Goal: Transaction & Acquisition: Subscribe to service/newsletter

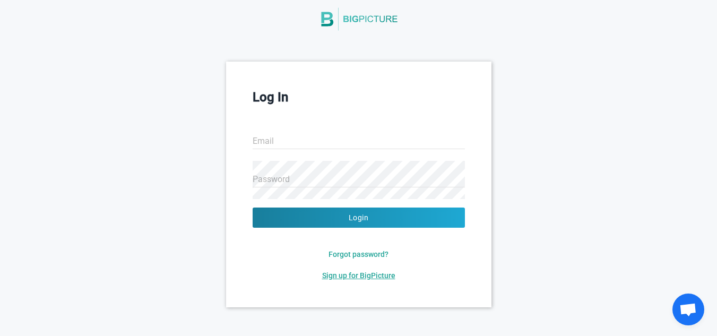
click at [358, 276] on span "Sign up for BigPicture" at bounding box center [358, 275] width 73 height 8
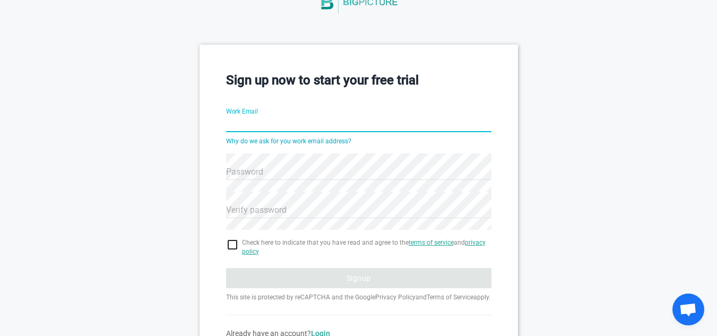
scroll to position [66, 0]
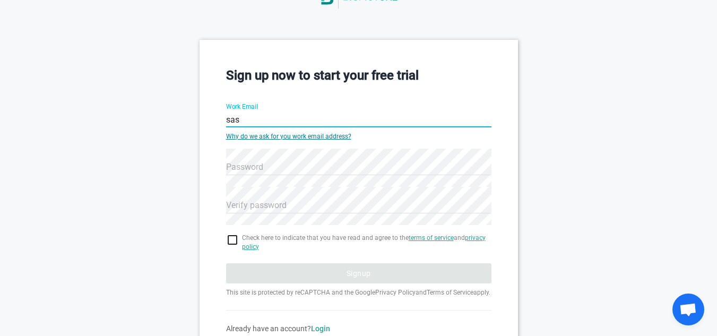
type input "sasirivarshini@gmail.com"
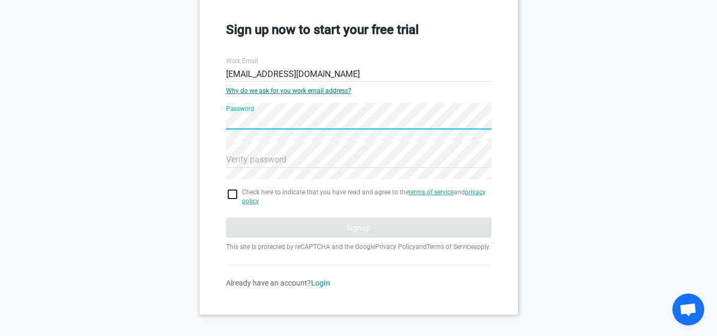
scroll to position [111, 0]
click at [220, 128] on div "Sign up now to start your free trial Work Email sasirivarshini@gmail.com Why do…" at bounding box center [359, 154] width 318 height 320
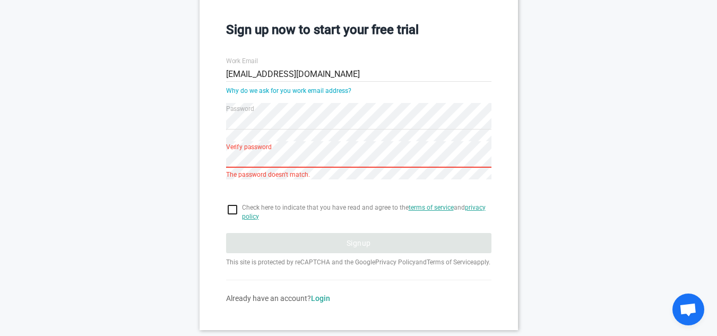
click at [188, 149] on div "Sign up now to start your free trial Work Email sasirivarshini@gmail.com Why do…" at bounding box center [358, 161] width 717 height 335
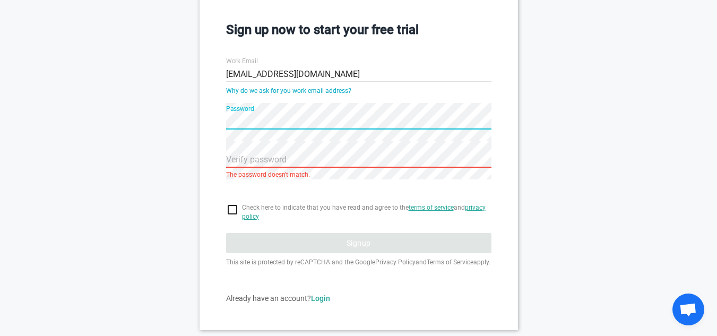
click at [219, 121] on div "Sign up now to start your free trial Work Email sasirivarshini@gmail.com Why do…" at bounding box center [359, 161] width 318 height 335
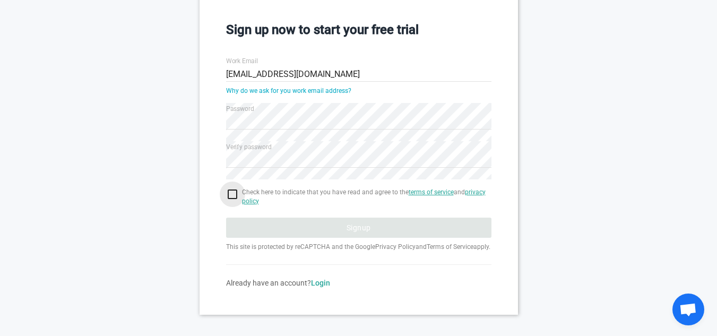
click at [234, 192] on input "checkbox" at bounding box center [358, 194] width 265 height 13
checkbox input "true"
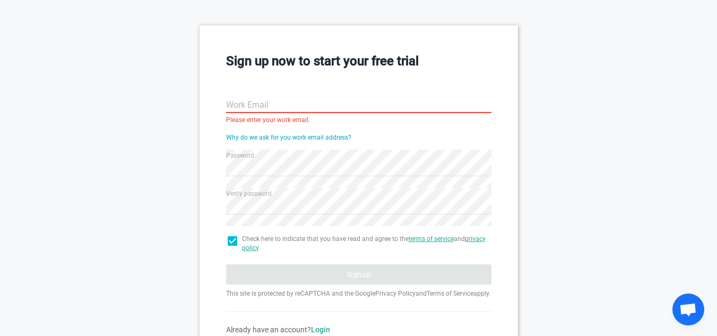
scroll to position [80, 0]
click at [300, 111] on input "Work Email" at bounding box center [358, 106] width 265 height 38
click at [321, 110] on input "Work Email" at bounding box center [358, 106] width 265 height 38
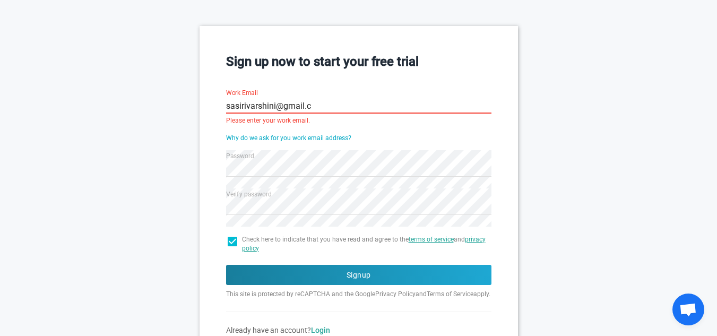
type input "sasirivarshini@gmail.co"
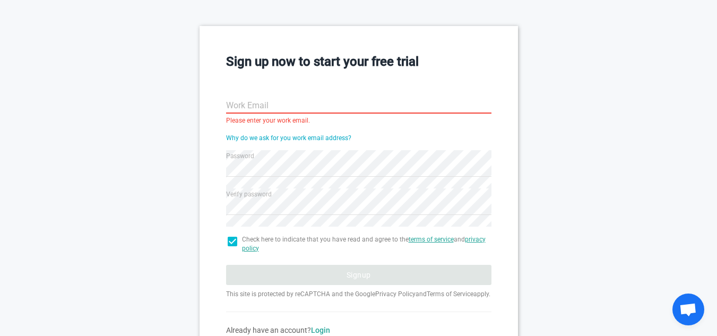
click at [350, 113] on hr at bounding box center [358, 113] width 265 height 1
click at [354, 105] on input "Work Email" at bounding box center [358, 106] width 265 height 38
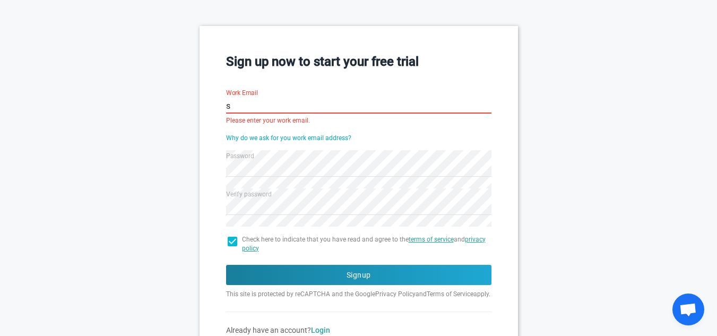
type input "sa"
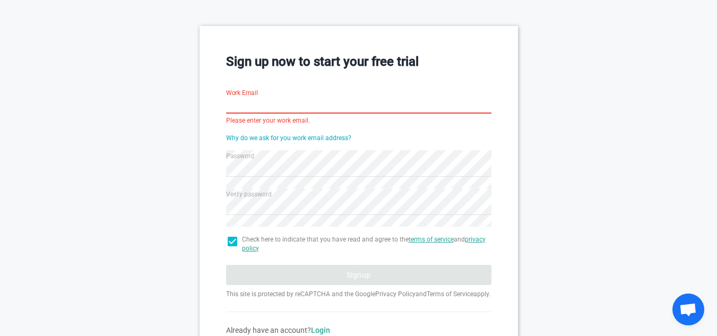
scroll to position [74, 0]
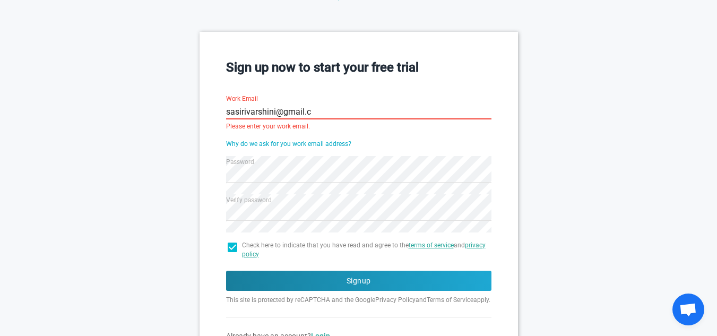
type input "sasirivarshini@gmail.co"
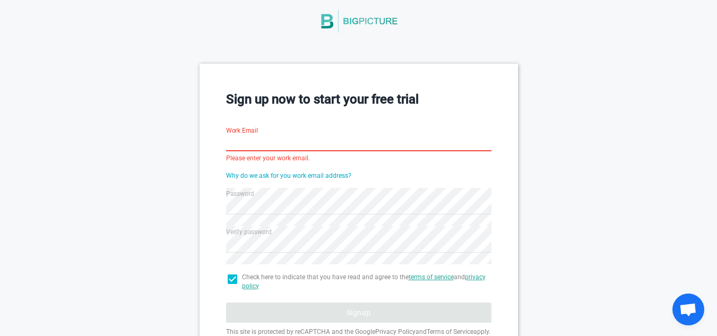
scroll to position [35, 0]
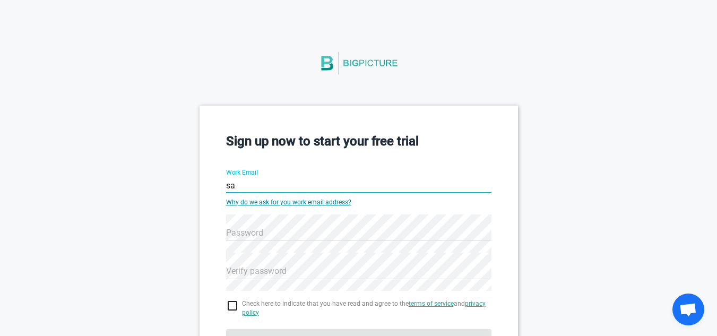
type input "sasirivarshini@gmail.com"
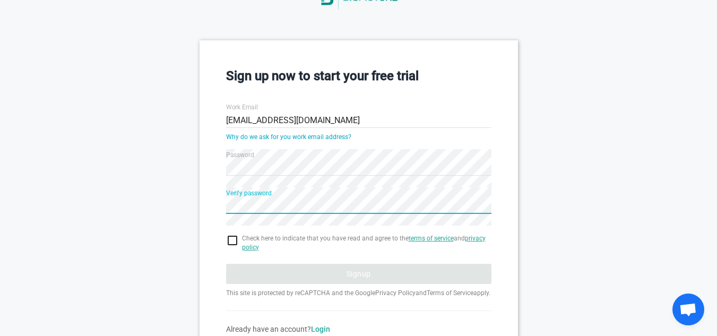
scroll to position [103, 0]
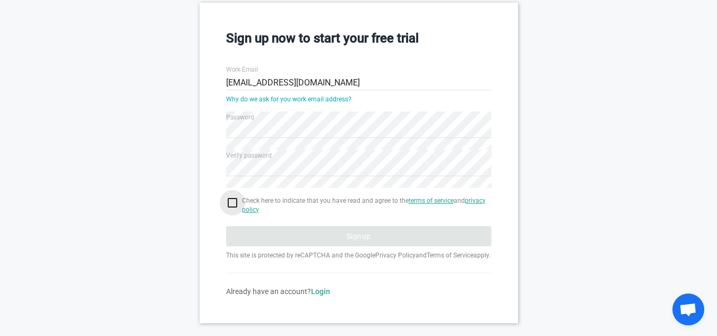
click at [234, 199] on input "checkbox" at bounding box center [358, 202] width 265 height 13
checkbox input "true"
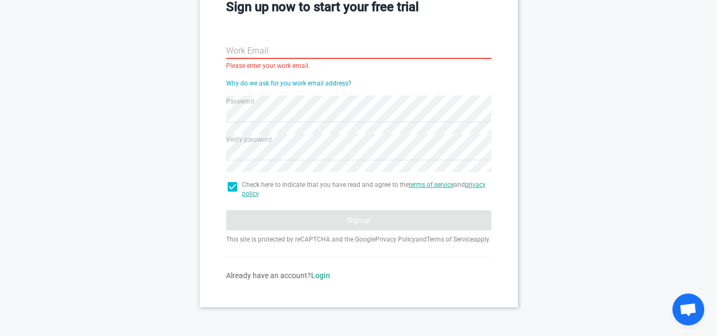
scroll to position [142, 0]
click at [228, 180] on input "checkbox" at bounding box center [358, 186] width 265 height 13
checkbox input "true"
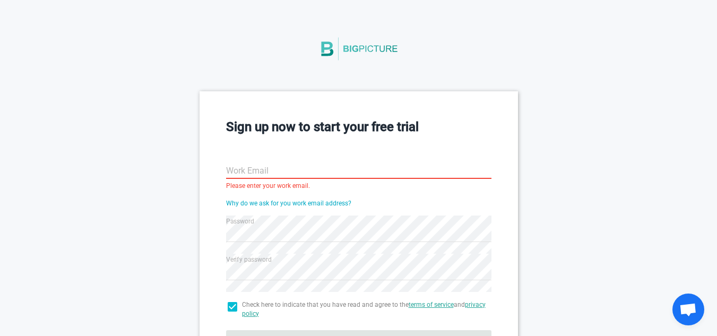
scroll to position [0, 0]
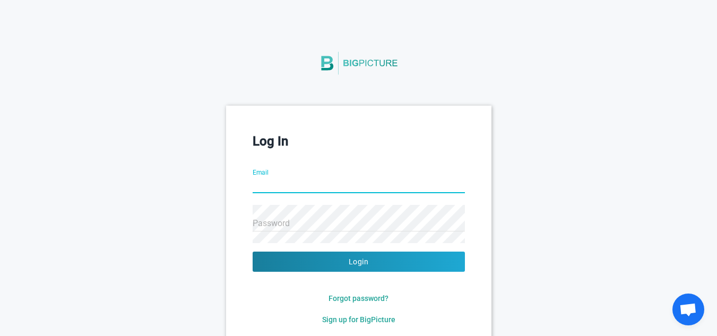
type input "sasirivarshini@gmail.com"
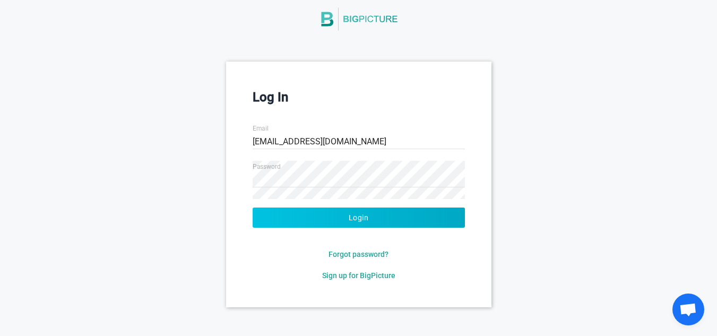
click at [333, 220] on button "Login" at bounding box center [359, 218] width 212 height 20
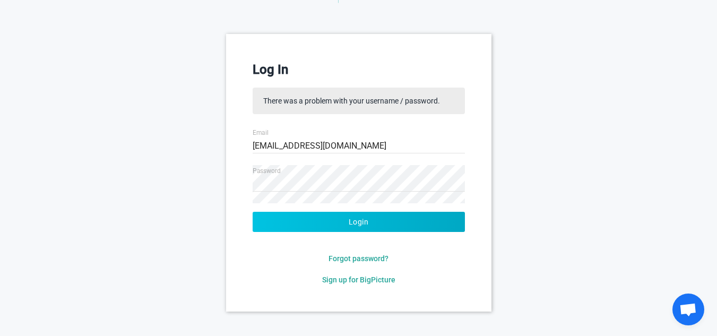
scroll to position [76, 0]
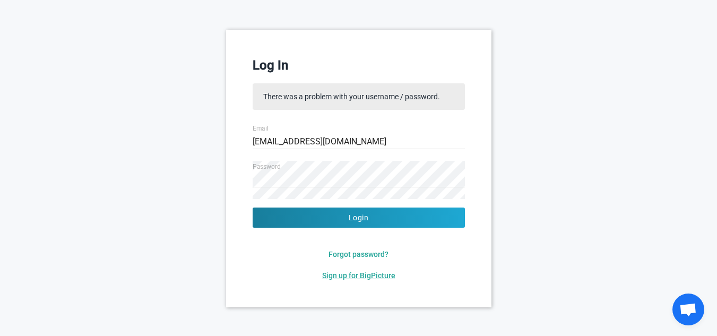
click at [368, 273] on span "Sign up for BigPicture" at bounding box center [358, 275] width 73 height 8
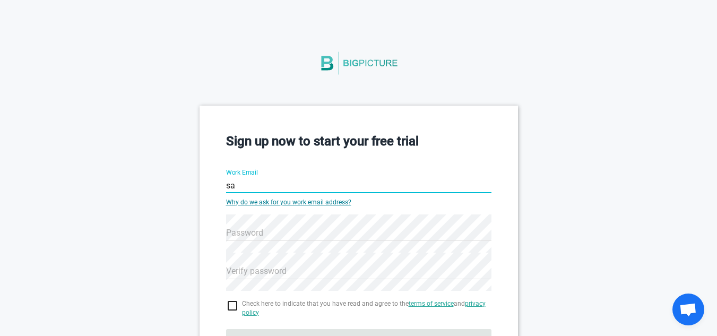
type input "sasirivarshini@gmail.com"
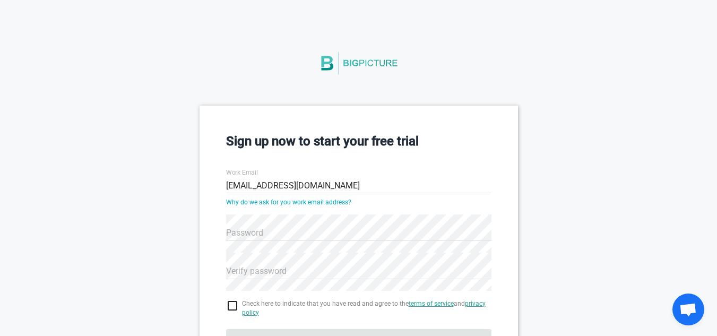
click at [276, 235] on div "Password" at bounding box center [358, 226] width 265 height 38
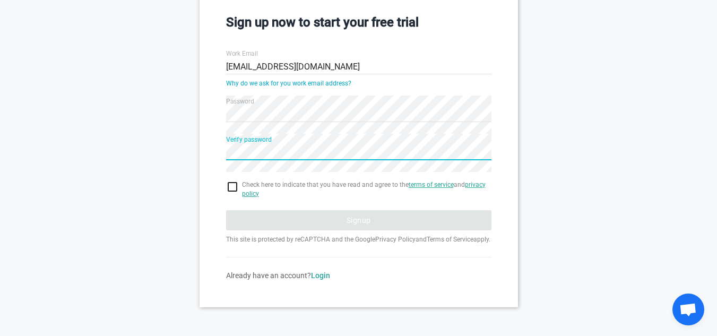
scroll to position [128, 0]
click at [230, 180] on input "checkbox" at bounding box center [358, 186] width 265 height 13
checkbox input "true"
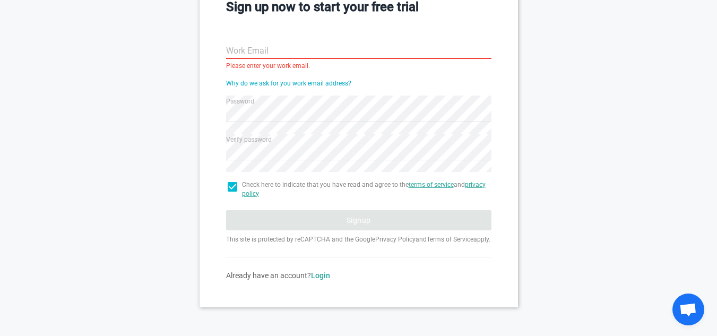
scroll to position [143, 0]
click at [292, 48] on input "Work Email" at bounding box center [358, 51] width 265 height 38
click at [307, 53] on input "Work Email" at bounding box center [358, 51] width 265 height 38
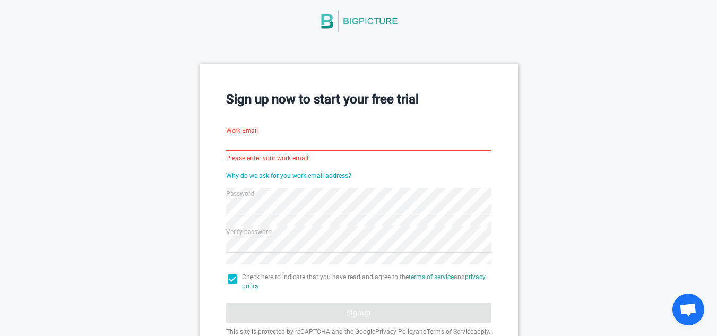
scroll to position [41, 0]
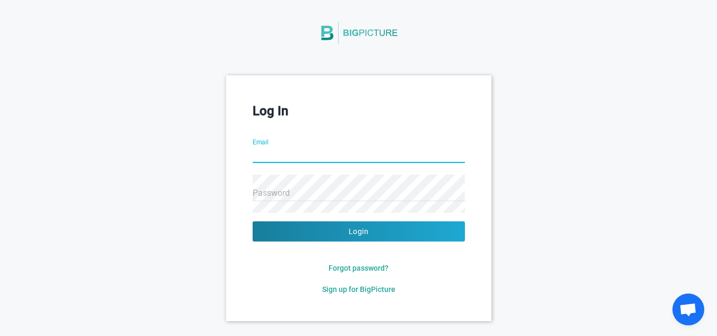
scroll to position [31, 0]
type input "sasirivarshini@gmail.com"
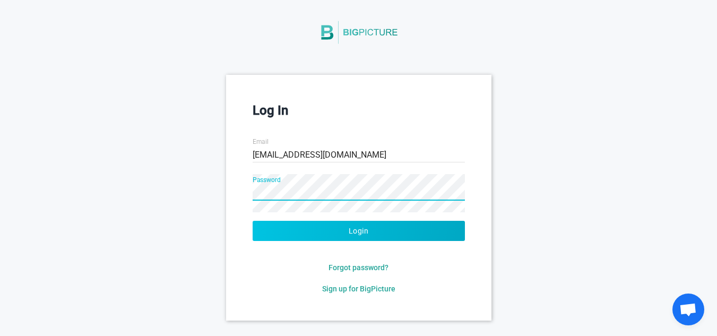
click at [275, 233] on button "Login" at bounding box center [359, 231] width 212 height 20
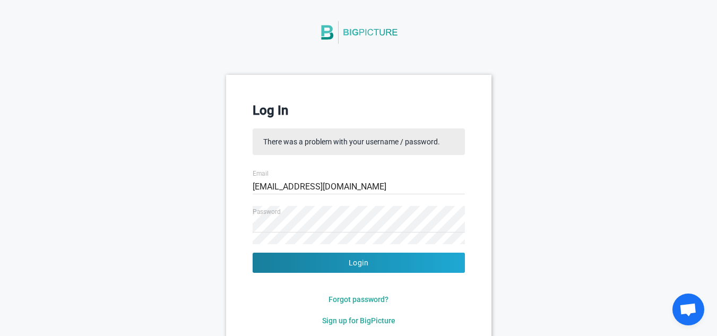
scroll to position [76, 0]
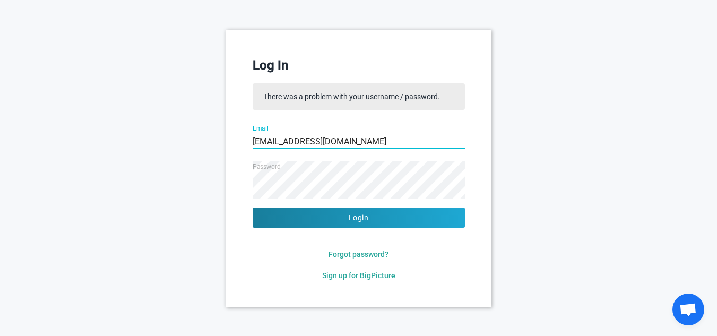
click at [402, 145] on input "sasirivarshini@gmail.com" at bounding box center [359, 142] width 212 height 38
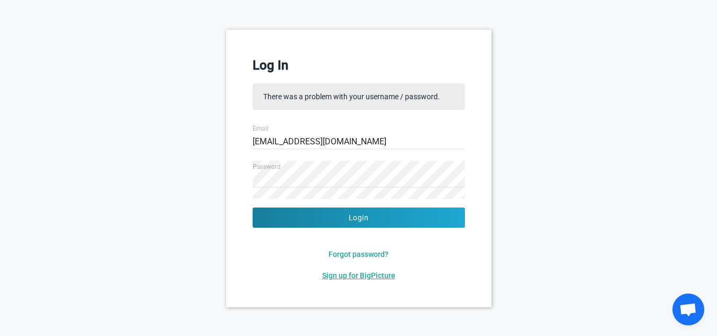
click at [355, 271] on span "Sign up for BigPicture" at bounding box center [358, 275] width 73 height 8
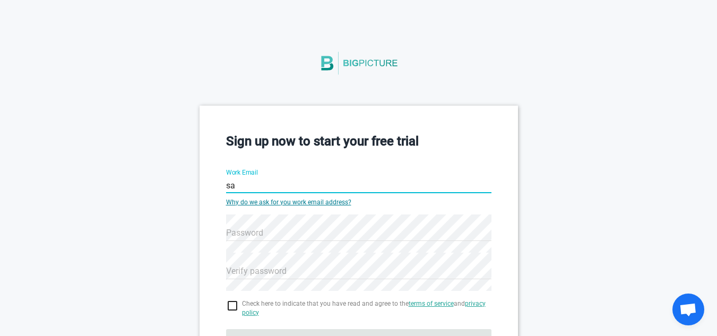
type input "sasirivarshini@gmail.com"
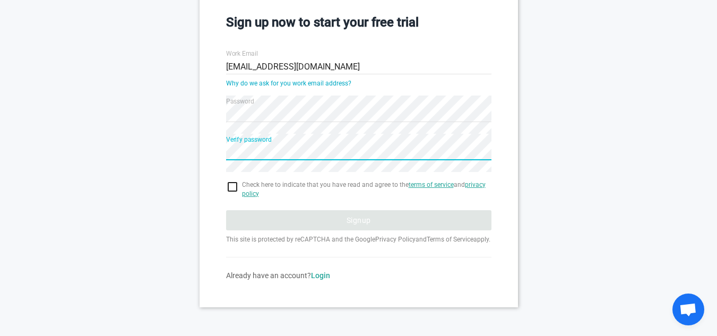
scroll to position [124, 0]
click at [238, 184] on input "checkbox" at bounding box center [358, 186] width 265 height 13
checkbox input "true"
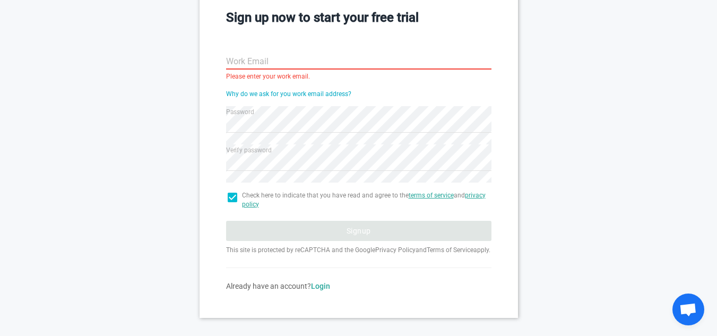
click at [259, 191] on span "Check here to indicate that you have read and agree to the terms of service and…" at bounding box center [366, 200] width 249 height 18
click at [229, 199] on input "checkbox" at bounding box center [358, 197] width 265 height 13
checkbox input "false"
